Goal: Task Accomplishment & Management: Use online tool/utility

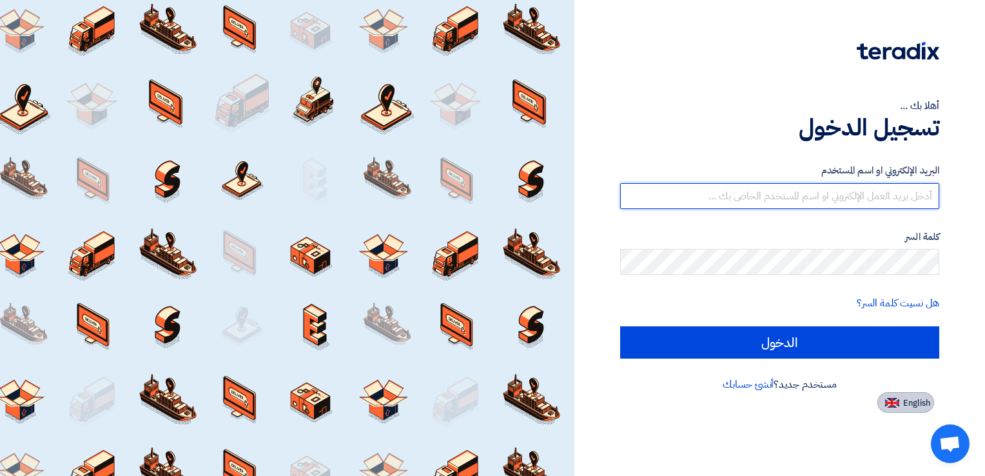
type input "[EMAIL_ADDRESS][DOMAIN_NAME]"
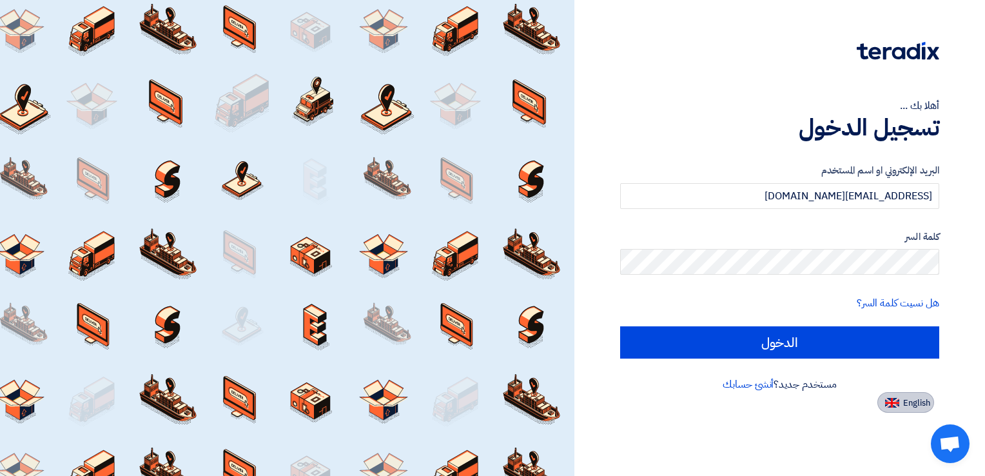
click at [886, 401] on img at bounding box center [892, 403] width 14 height 10
type input "Sign in"
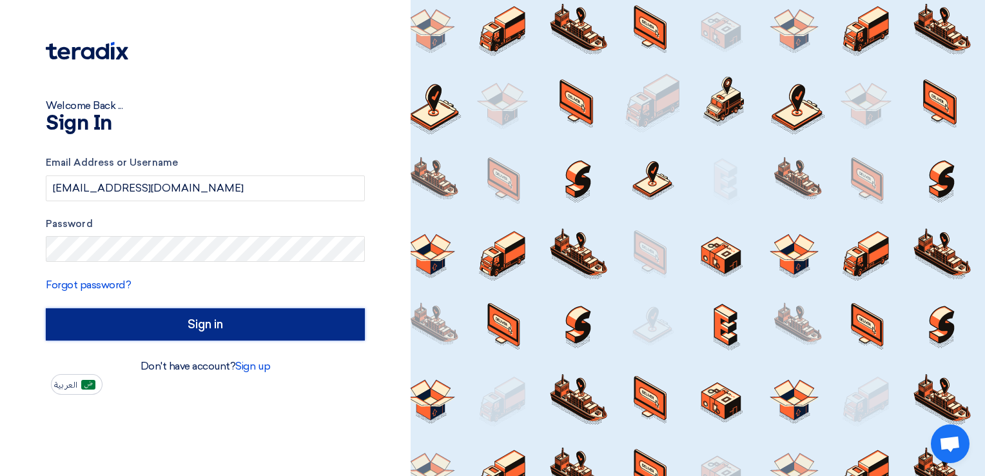
click at [215, 322] on input "Sign in" at bounding box center [205, 324] width 319 height 32
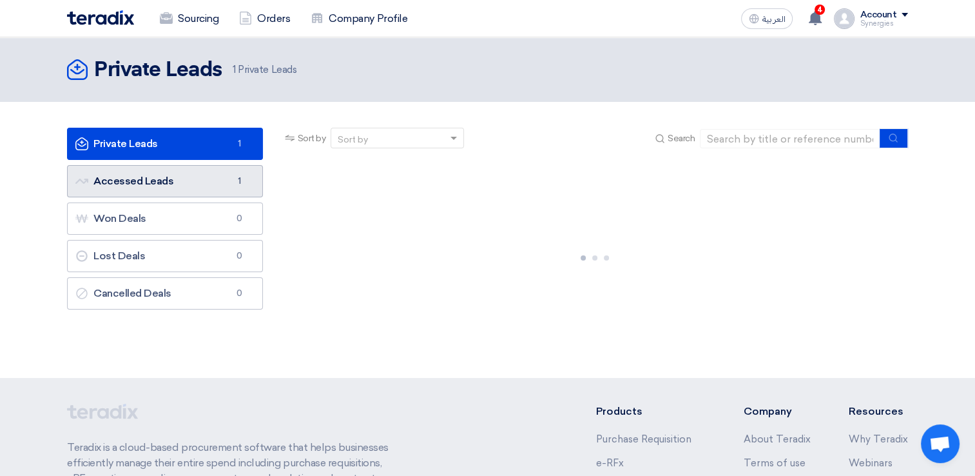
click at [187, 181] on link "Accessed Leads Accessed Leads 1" at bounding box center [165, 181] width 196 height 32
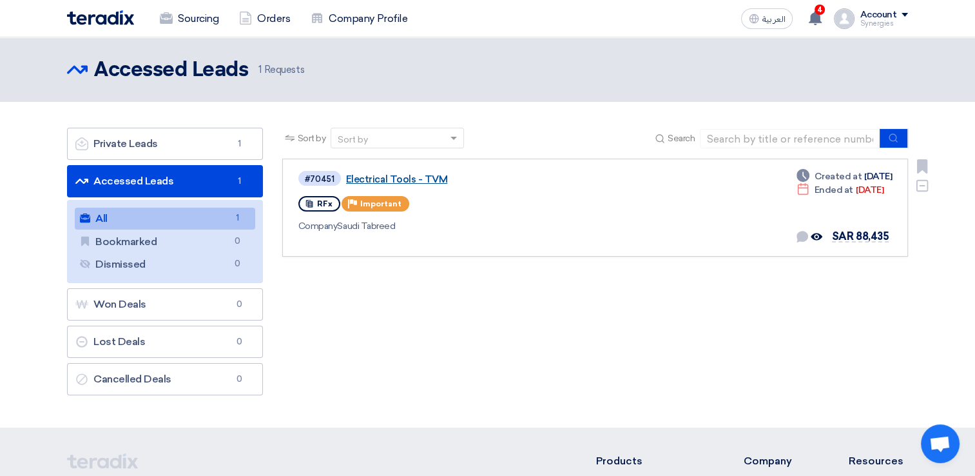
click at [423, 179] on link "Electrical Tools - TVM" at bounding box center [507, 179] width 322 height 12
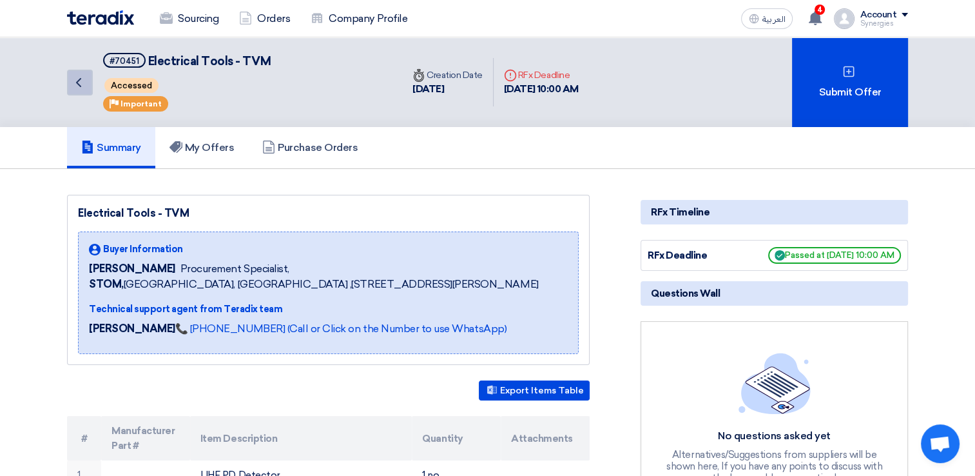
click at [74, 84] on icon "Back" at bounding box center [78, 82] width 15 height 15
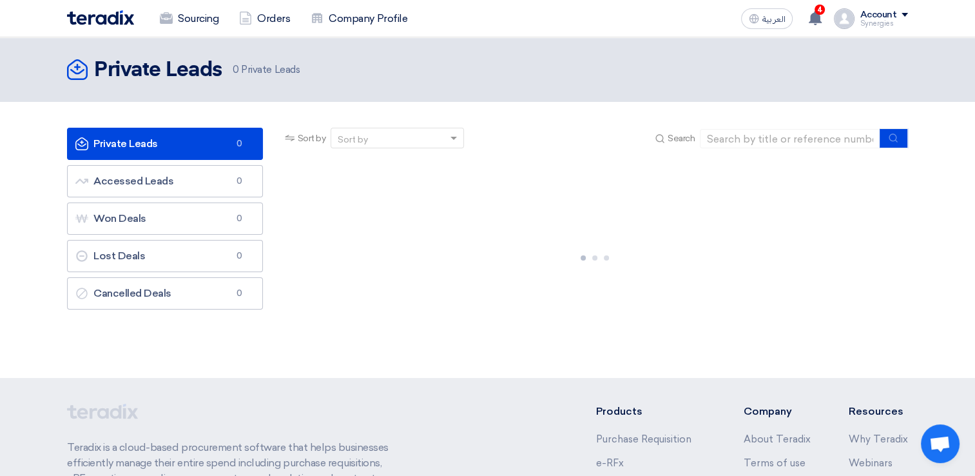
click at [128, 146] on link "Private Leads Private Leads 0" at bounding box center [165, 144] width 196 height 32
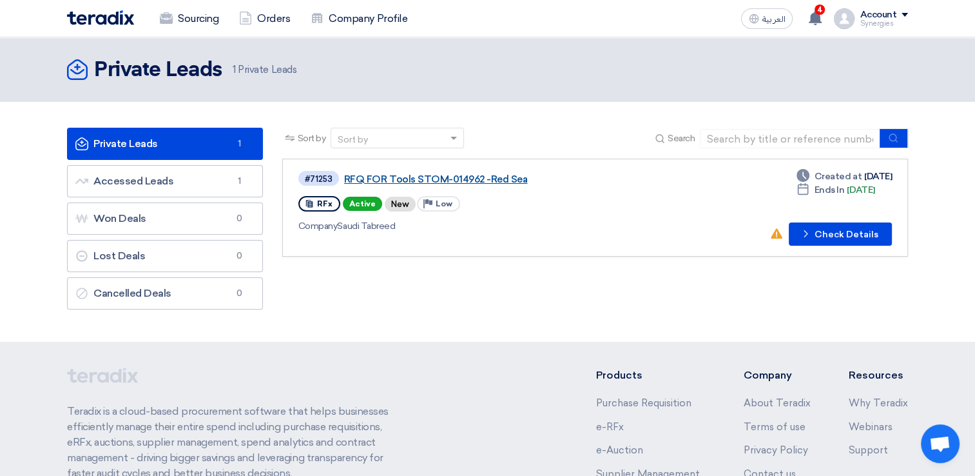
click at [479, 178] on link "RFQ FOR Tools STOM-014962 -Red Sea" at bounding box center [505, 179] width 322 height 12
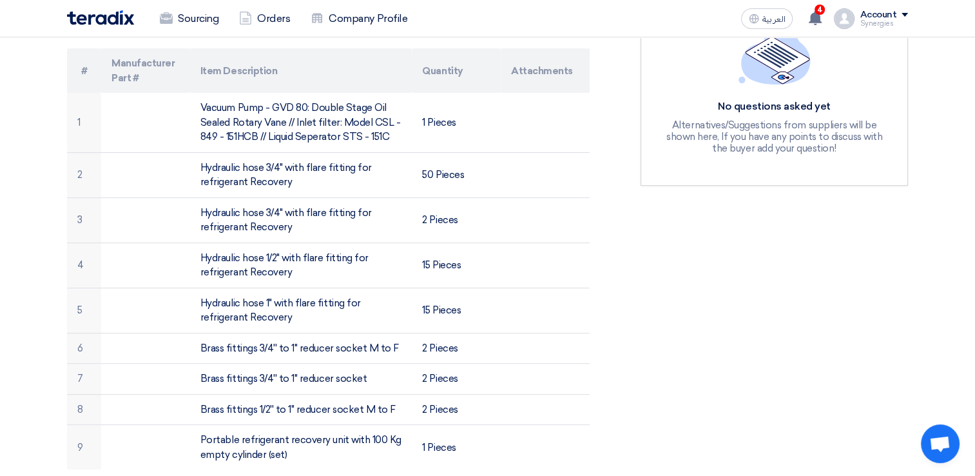
scroll to position [387, 0]
